Goal: Task Accomplishment & Management: Use online tool/utility

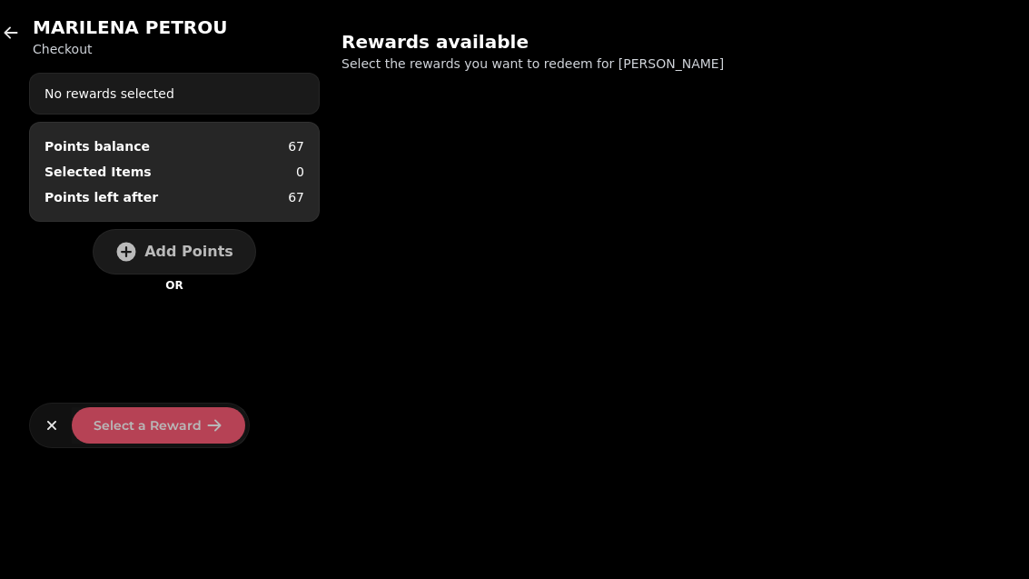
click at [7, 35] on icon "button" at bounding box center [12, 32] width 14 height 12
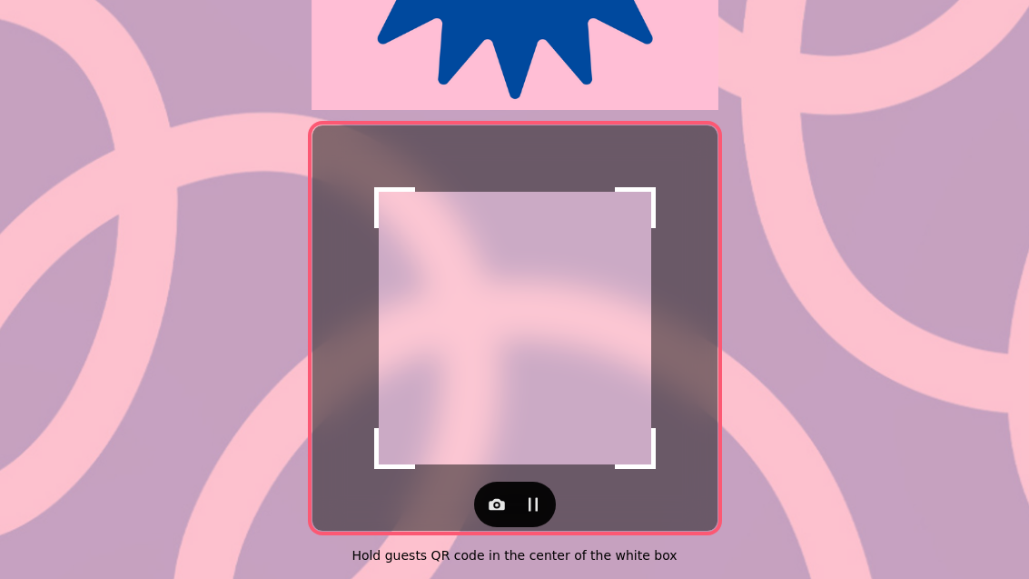
scroll to position [373, 0]
click at [490, 495] on icon "button" at bounding box center [497, 504] width 18 height 18
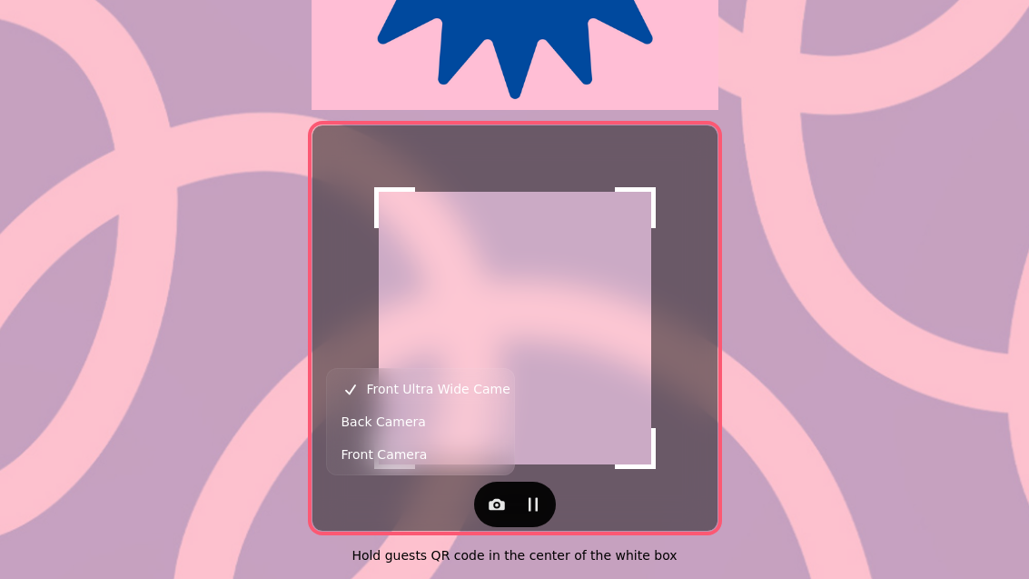
click at [373, 424] on span "Back Camera" at bounding box center [384, 422] width 84 height 22
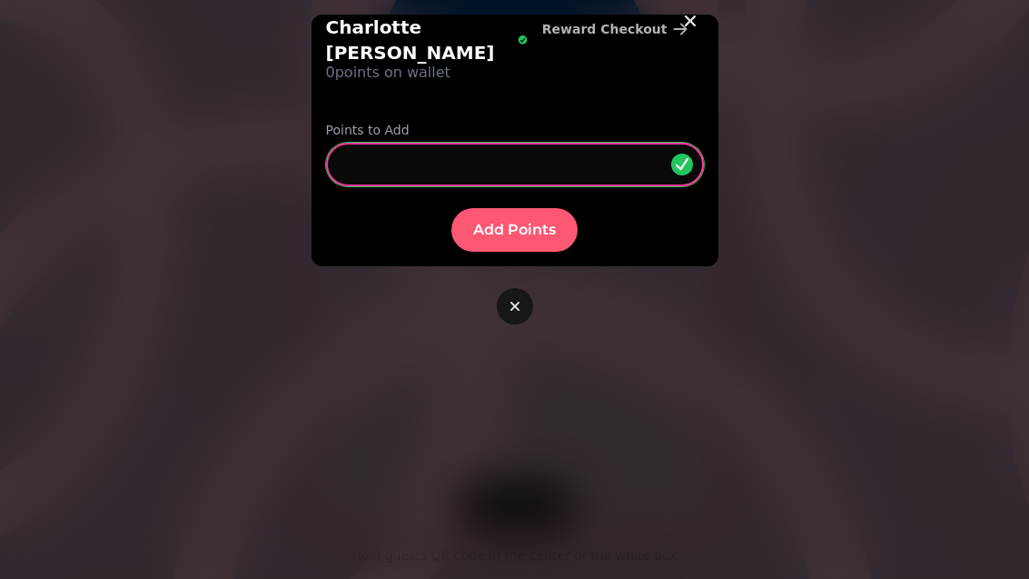
click at [376, 143] on input "*" at bounding box center [515, 165] width 378 height 44
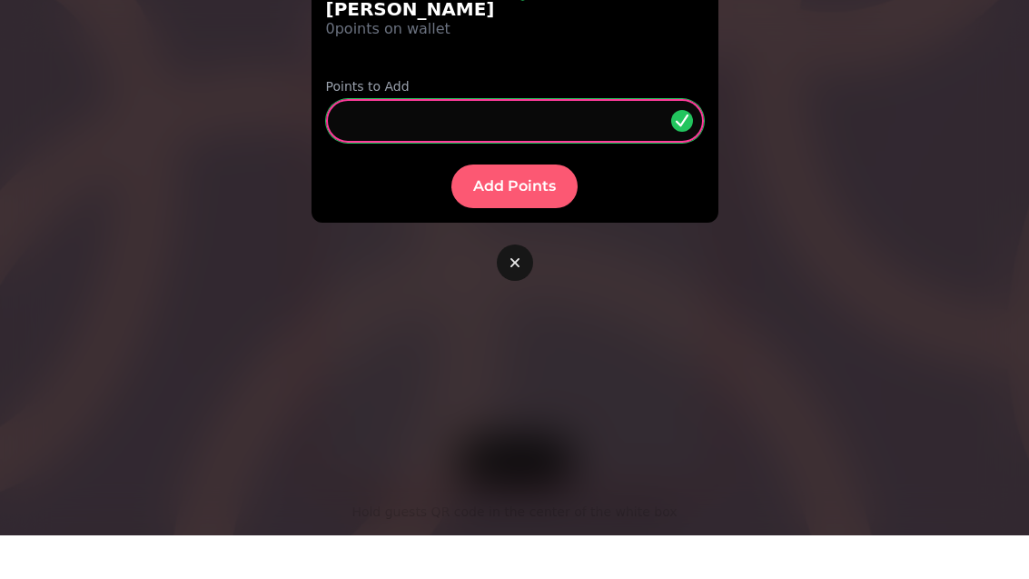
type input "**"
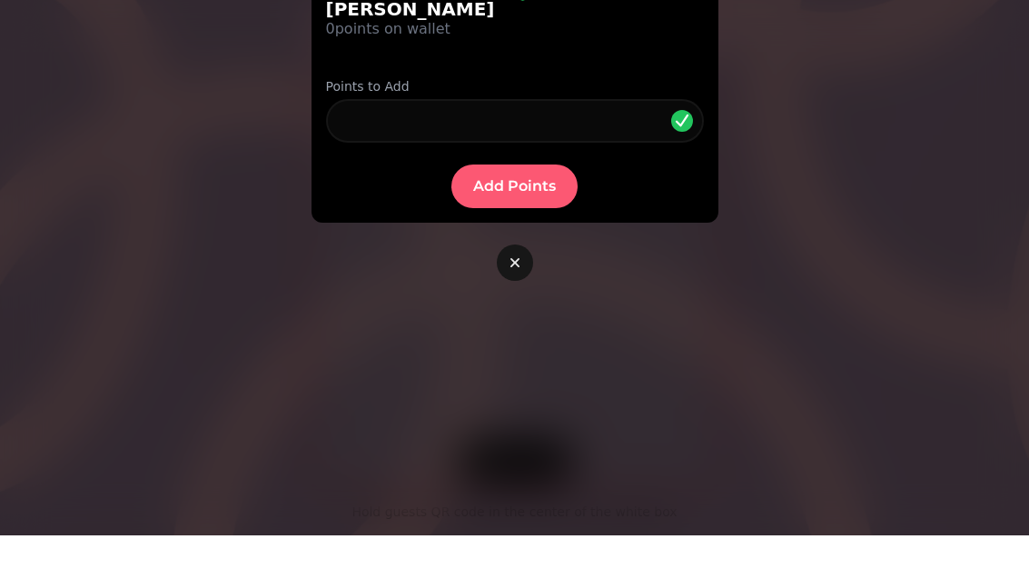
click at [518, 208] on button "Add Points" at bounding box center [514, 230] width 126 height 44
